Goal: Task Accomplishment & Management: Manage account settings

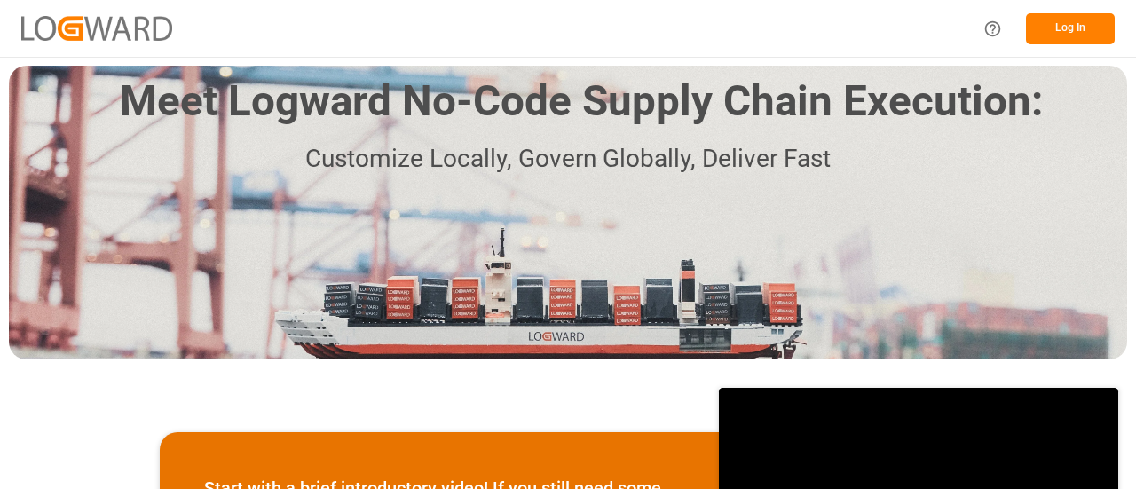
click at [1065, 29] on button "Log In" at bounding box center [1070, 28] width 89 height 31
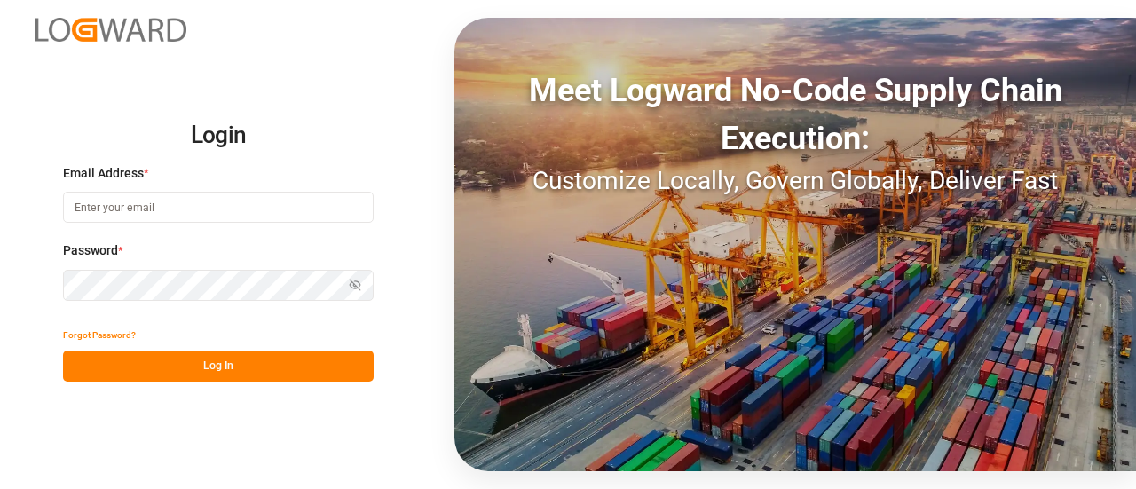
click at [296, 211] on input at bounding box center [218, 207] width 311 height 31
click at [0, 488] on com-1password-button at bounding box center [0, 489] width 0 height 0
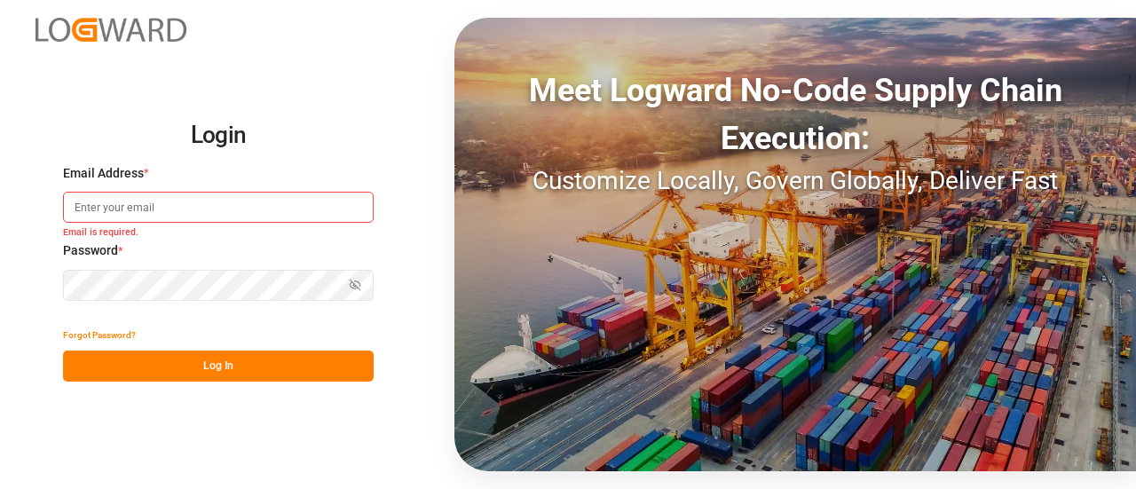
click at [0, 488] on com-1password-button at bounding box center [0, 489] width 0 height 0
type input "[PERSON_NAME][EMAIL_ADDRESS][DOMAIN_NAME]"
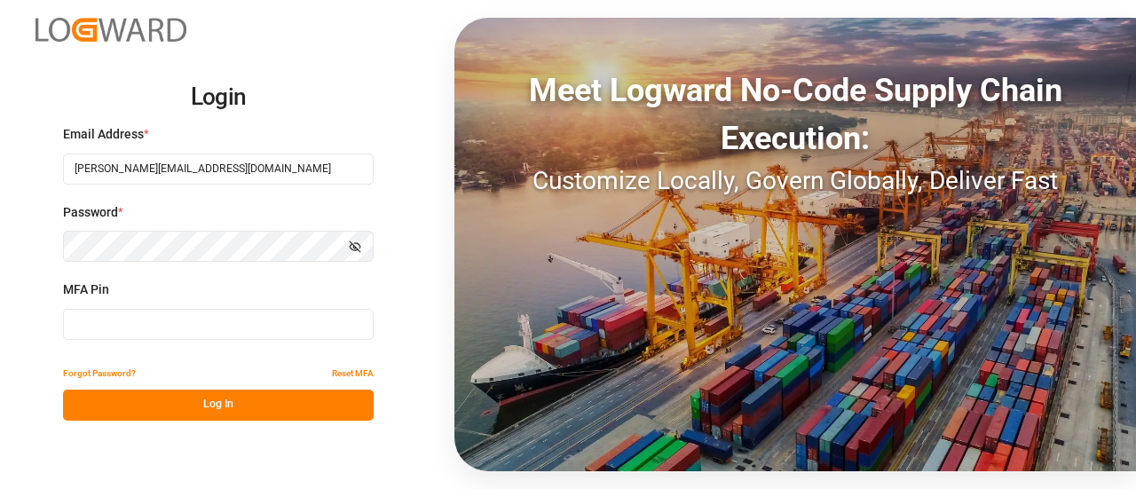
type input "030018"
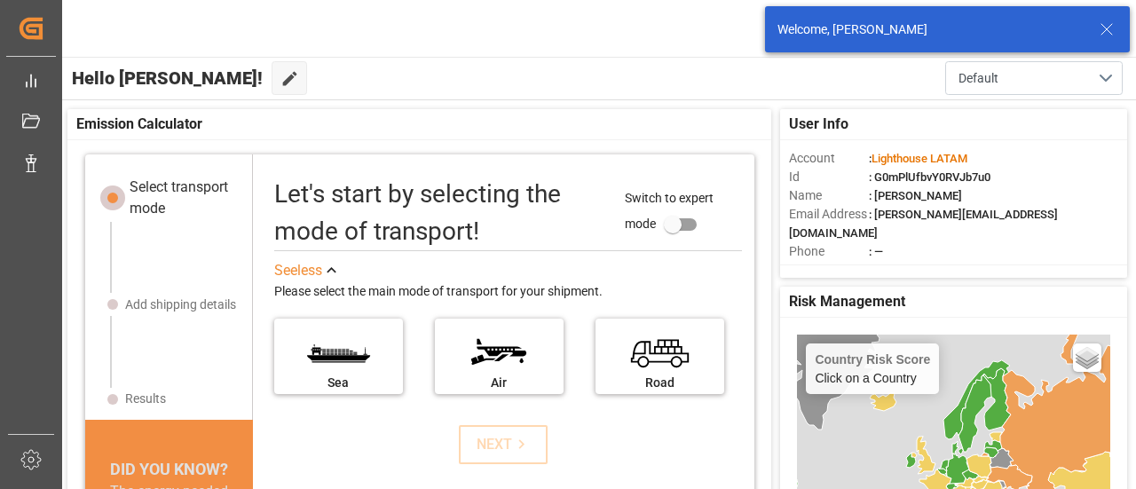
click at [1110, 33] on line at bounding box center [1106, 29] width 11 height 11
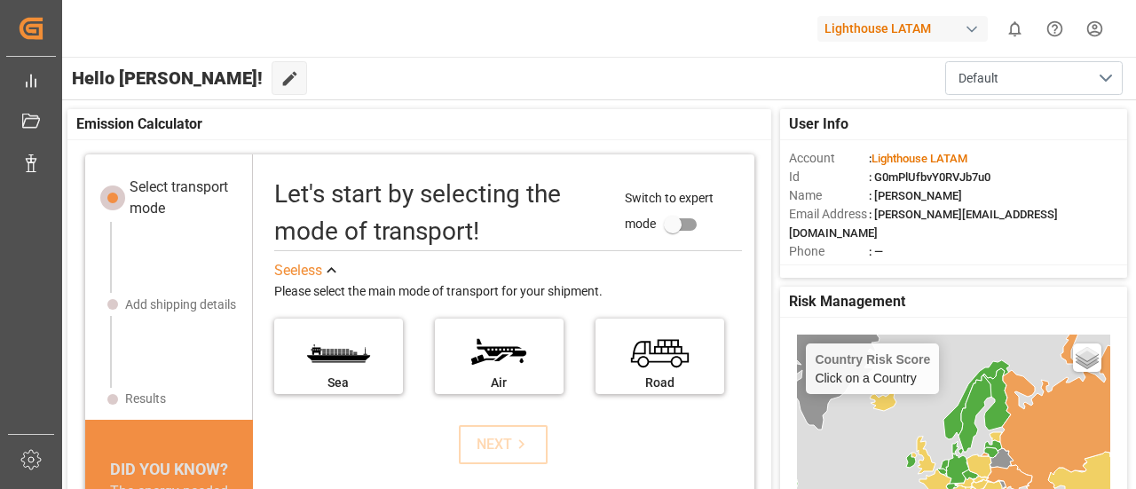
click at [966, 29] on div "button" at bounding box center [972, 29] width 18 height 18
type input "poc"
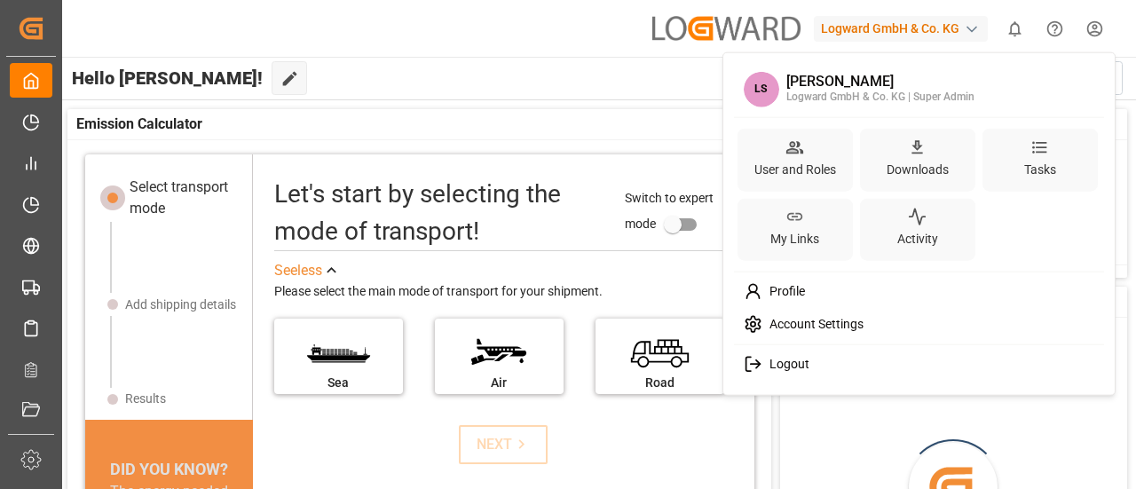
click at [1102, 26] on html "Created by potrace 1.15, written by Peter Selinger 2001-2017 Created by potrace…" at bounding box center [568, 244] width 1136 height 489
click at [852, 364] on div "Logout" at bounding box center [919, 364] width 364 height 33
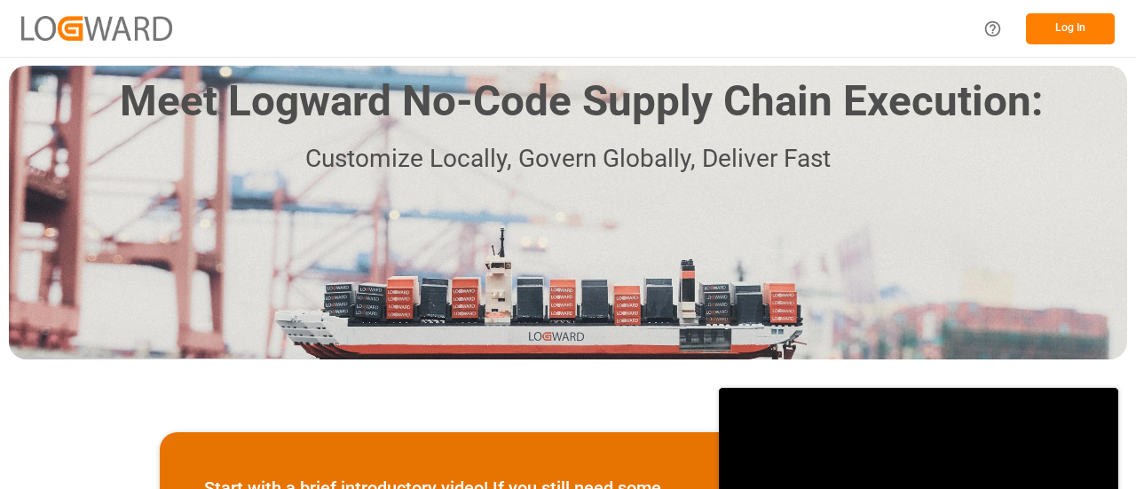
click at [1060, 28] on button "Log In" at bounding box center [1070, 28] width 89 height 31
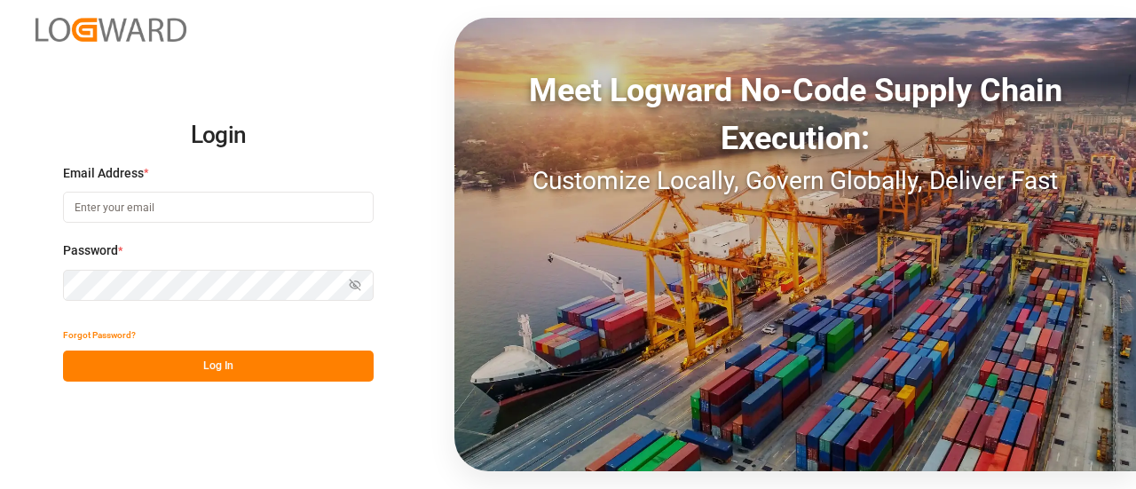
click at [224, 216] on input at bounding box center [218, 207] width 311 height 31
type input "[PERSON_NAME][EMAIL_ADDRESS][DOMAIN_NAME]"
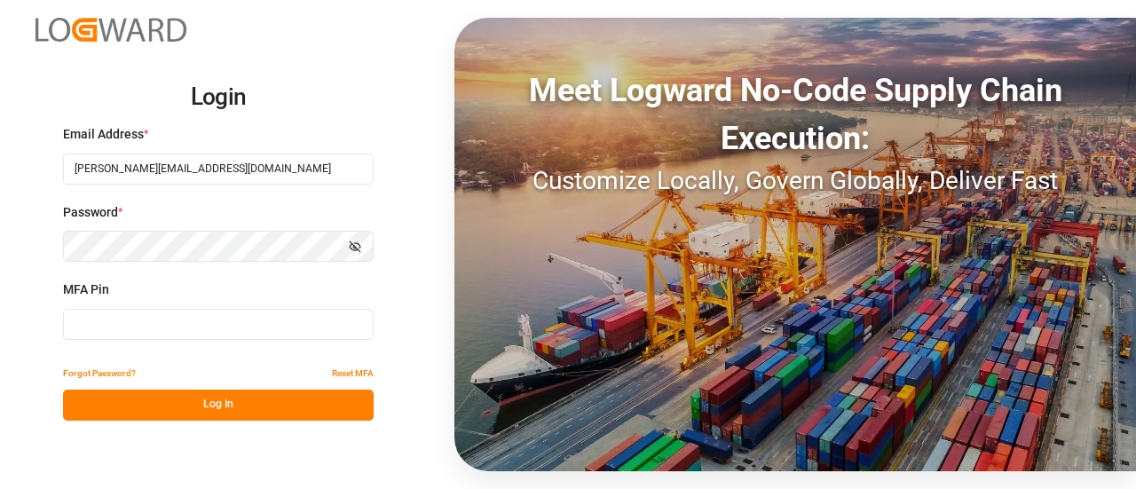
type input "106864"
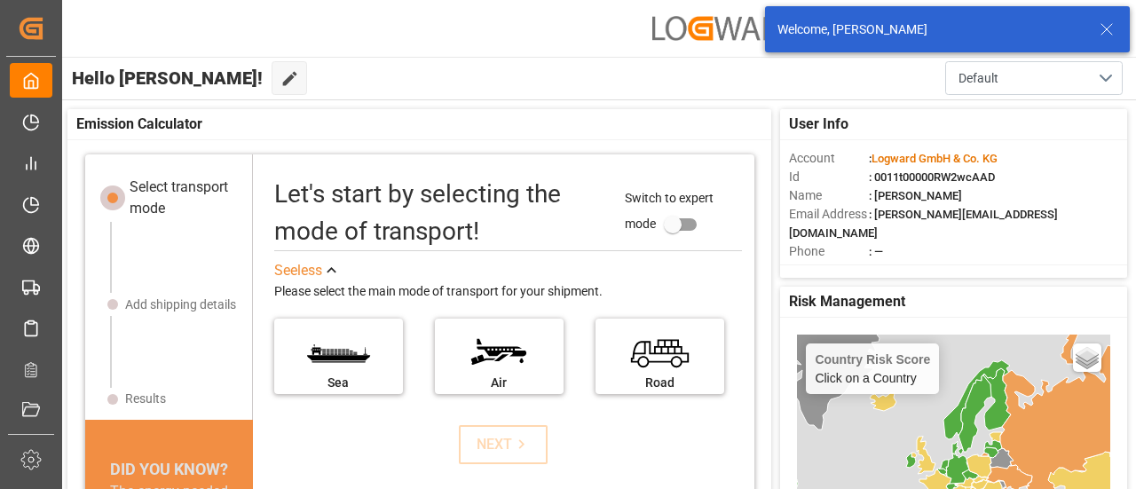
click at [1104, 28] on icon at bounding box center [1106, 29] width 21 height 21
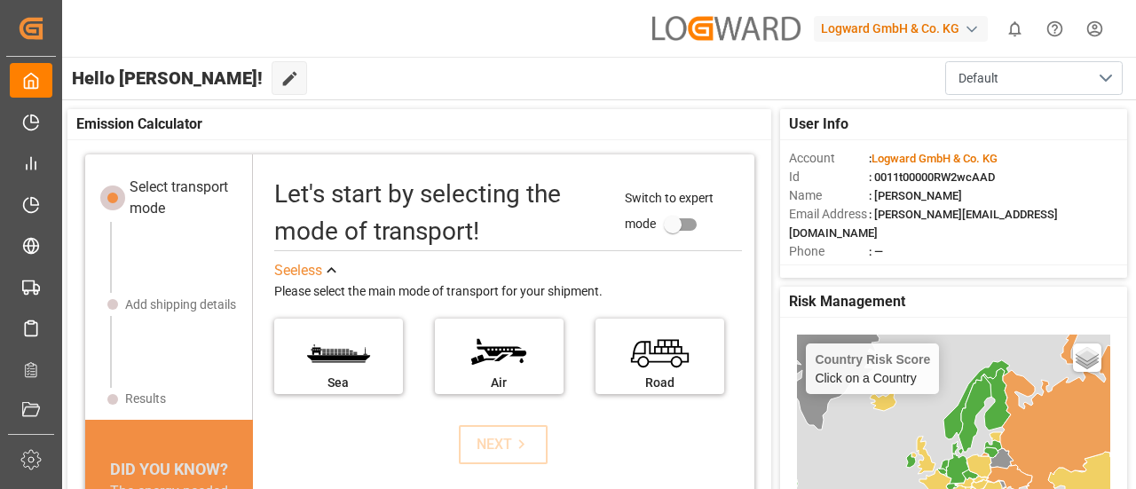
click at [974, 42] on div "Logward GmbH & Co. KG" at bounding box center [904, 29] width 181 height 34
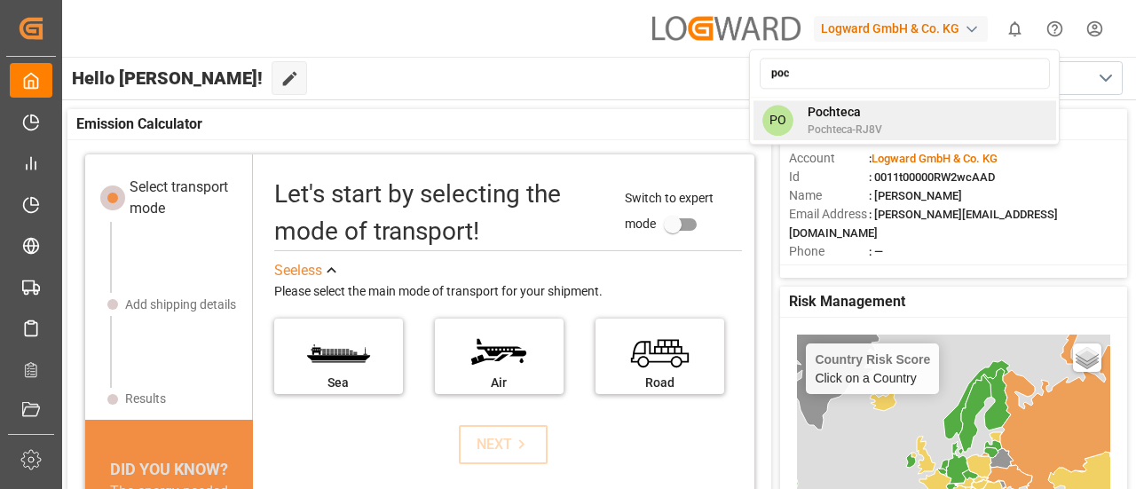
type input "poc"
click at [923, 120] on div "PO Pochteca Pochteca-RJ8V" at bounding box center [904, 120] width 303 height 40
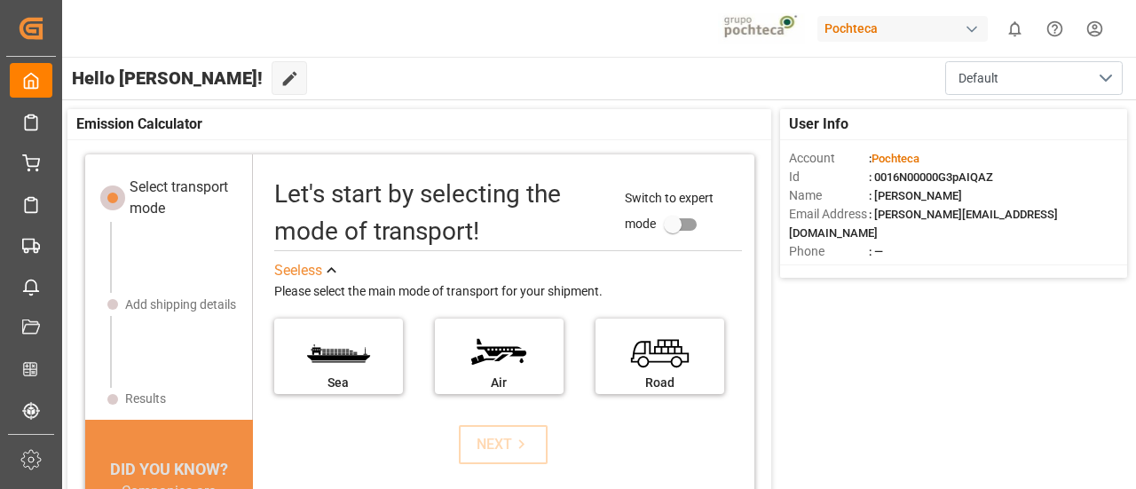
click at [974, 25] on div "button" at bounding box center [972, 29] width 18 height 18
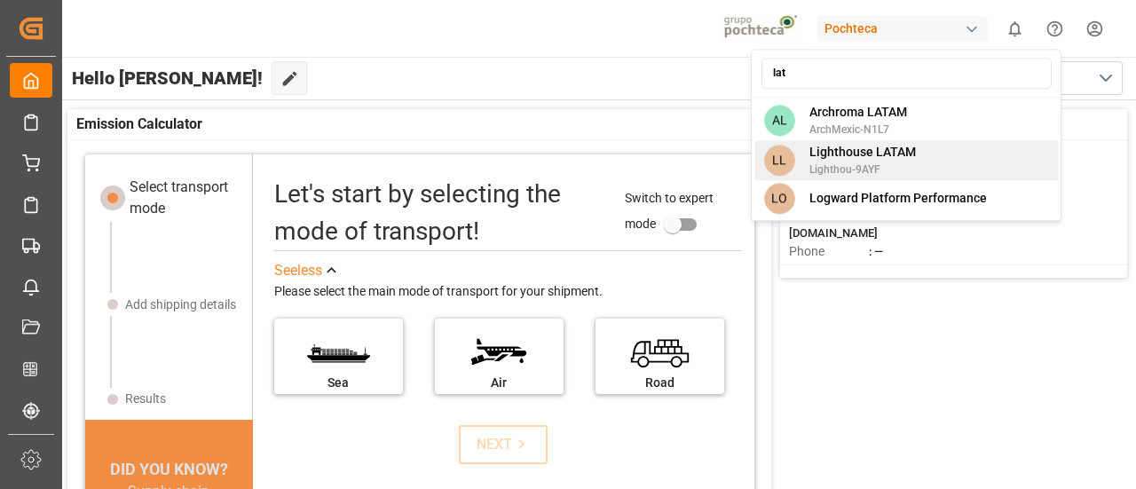
type input "lat"
click at [933, 150] on div "LL Lighthouse LATAM Lighthou-9AYF" at bounding box center [906, 160] width 303 height 40
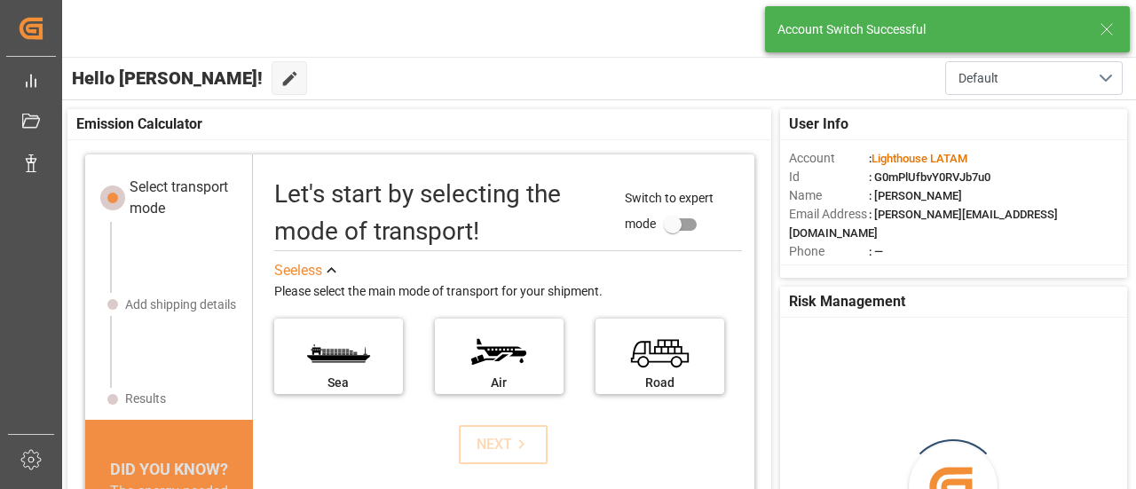
click at [1109, 28] on icon at bounding box center [1106, 29] width 21 height 21
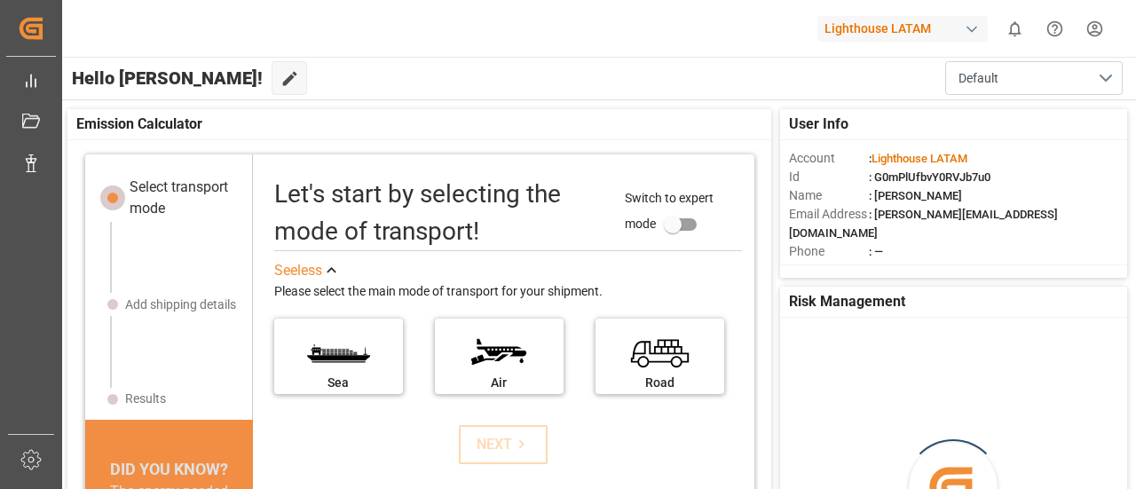
click at [1093, 38] on html "Created by potrace 1.15, written by [PERSON_NAME] [DATE]-[DATE] Created by potr…" at bounding box center [568, 244] width 1136 height 489
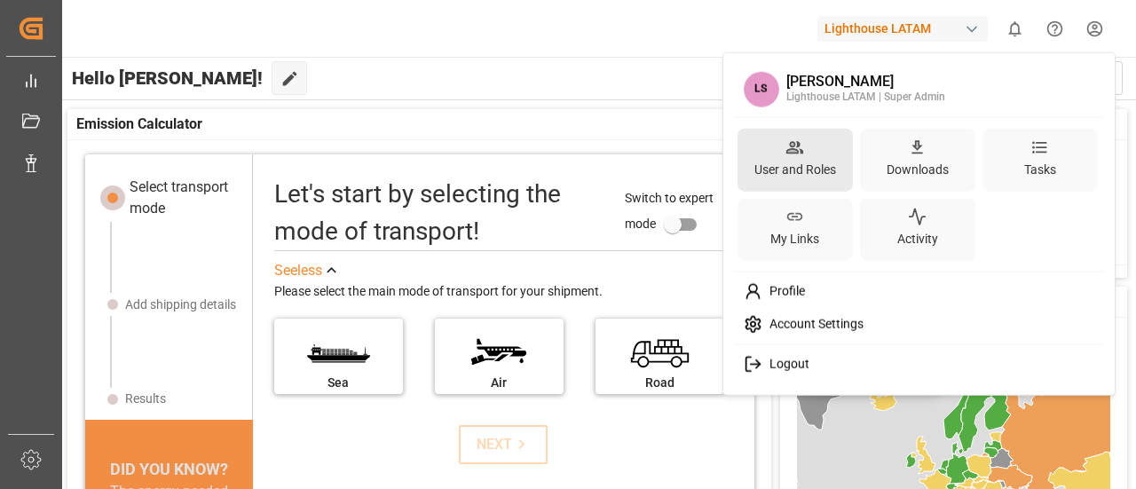
click at [819, 166] on div "User and Roles" at bounding box center [795, 169] width 89 height 26
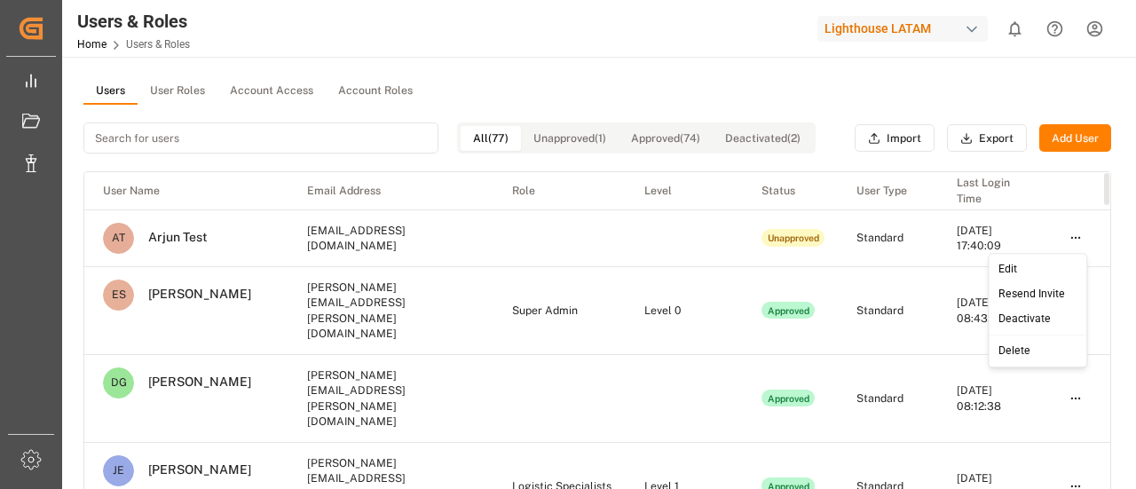
click at [1065, 236] on html "Created by potrace 1.15, written by [PERSON_NAME] [DATE]-[DATE] Created by potr…" at bounding box center [568, 244] width 1136 height 489
click at [1047, 268] on div "Edit" at bounding box center [1037, 269] width 91 height 25
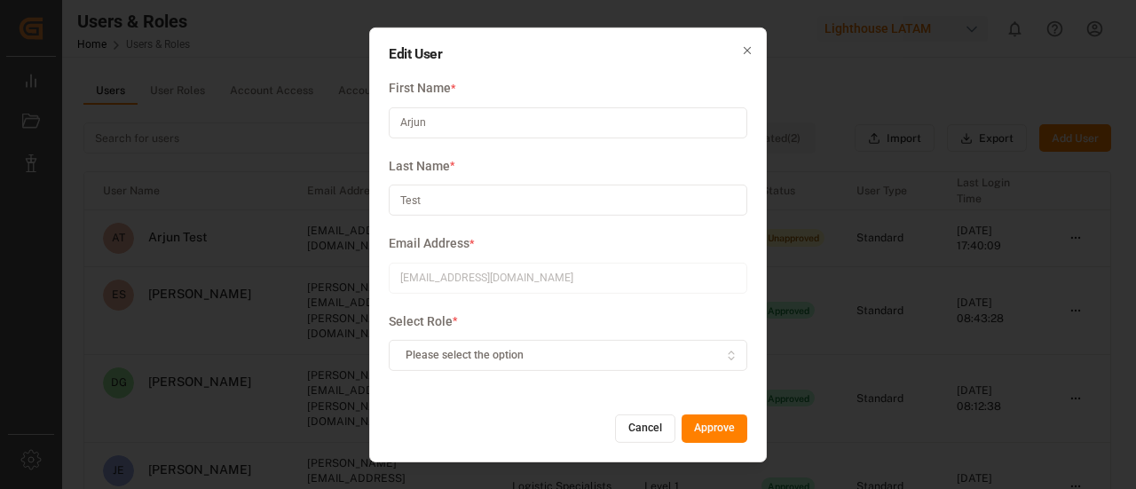
click at [689, 176] on div "Last Name * Test" at bounding box center [568, 196] width 359 height 78
click at [570, 359] on div "Please select the option" at bounding box center [568, 356] width 351 height 16
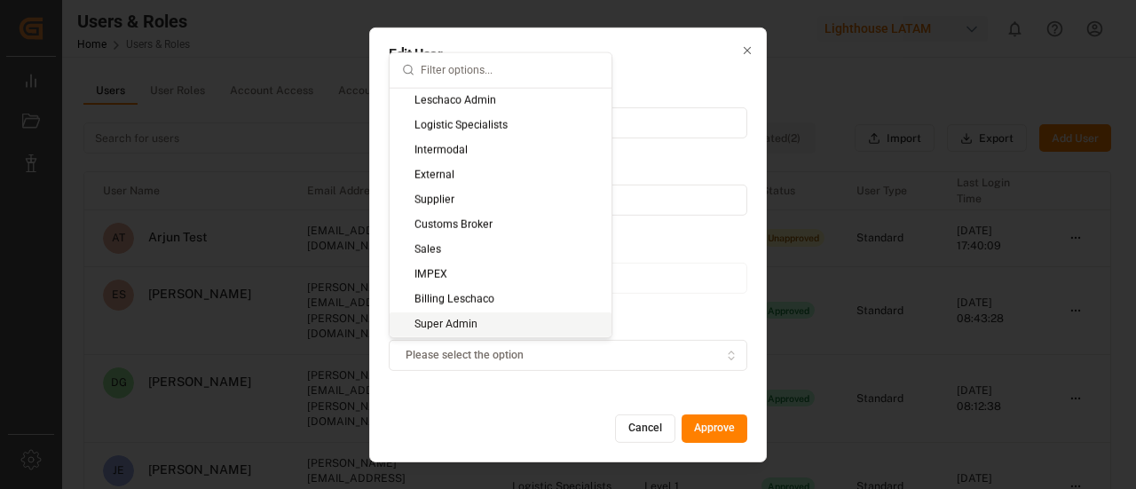
click at [493, 324] on div "Super Admin" at bounding box center [501, 323] width 222 height 25
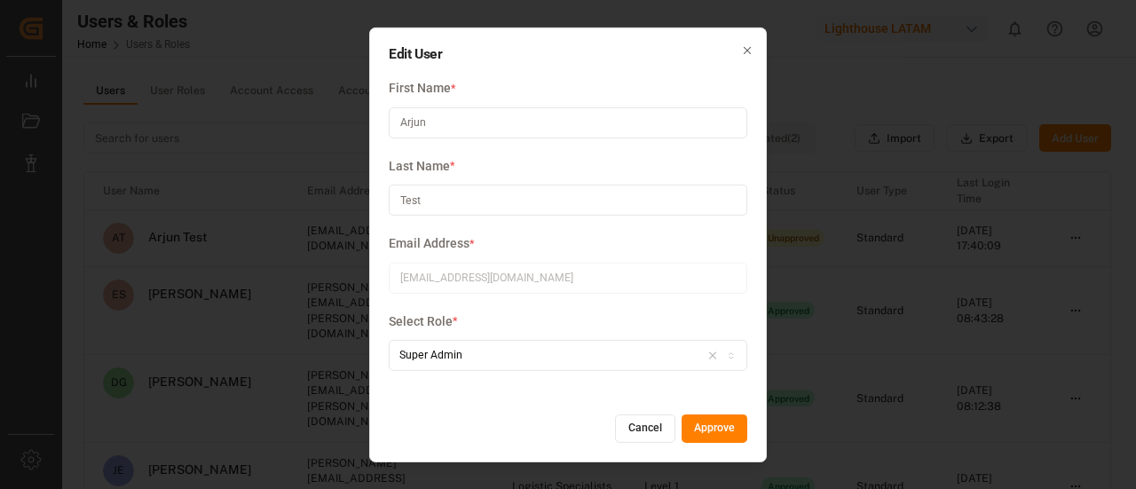
click at [709, 423] on button "Approve" at bounding box center [715, 428] width 66 height 28
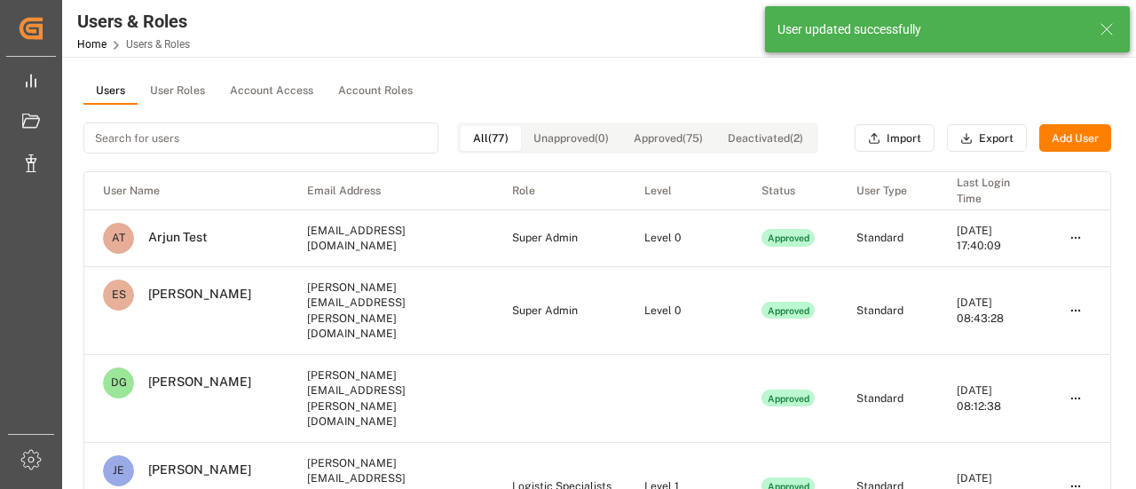
click at [1108, 35] on icon at bounding box center [1106, 29] width 21 height 21
